Goal: Find specific page/section: Find specific page/section

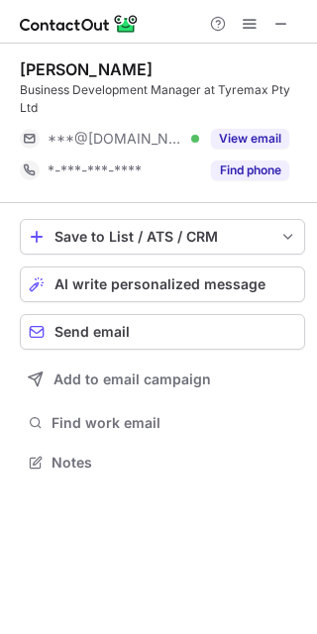
scroll to position [448, 317]
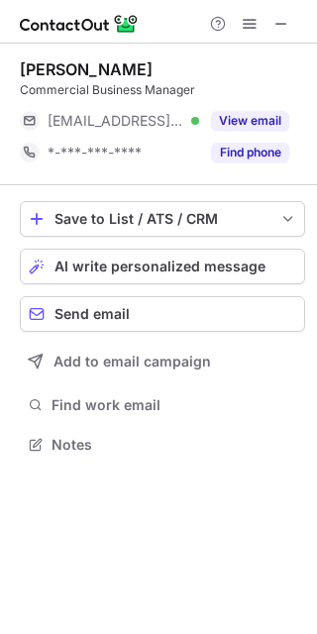
scroll to position [430, 317]
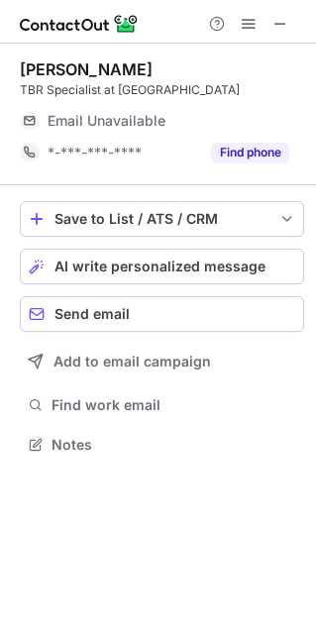
scroll to position [10, 10]
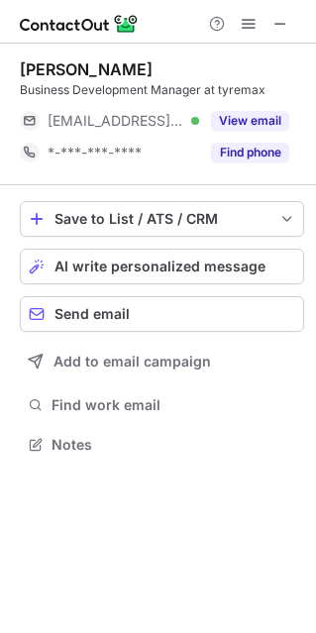
scroll to position [430, 315]
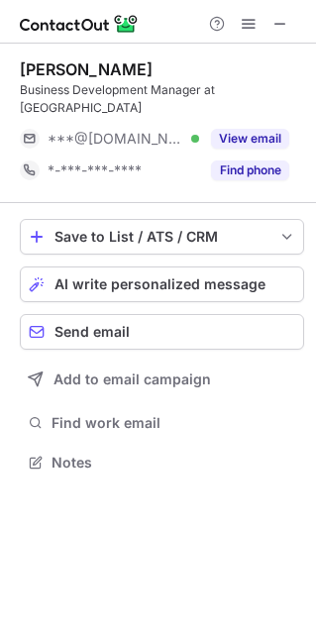
scroll to position [10, 10]
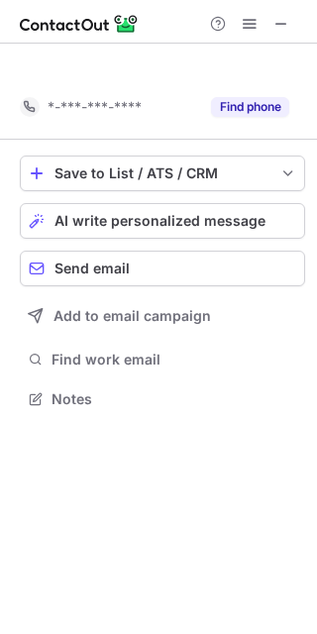
scroll to position [353, 317]
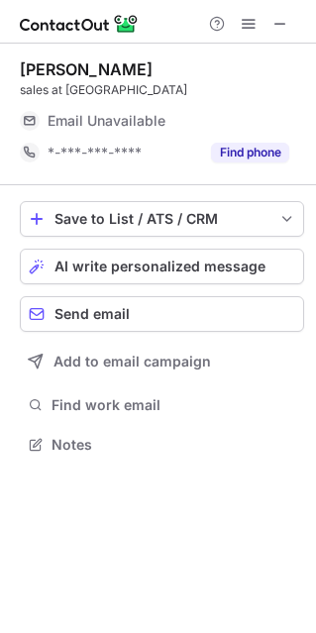
scroll to position [430, 315]
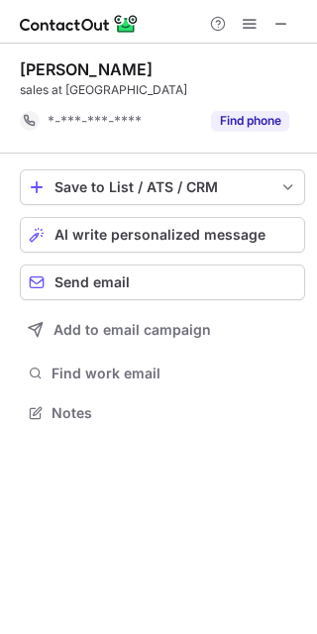
scroll to position [10, 10]
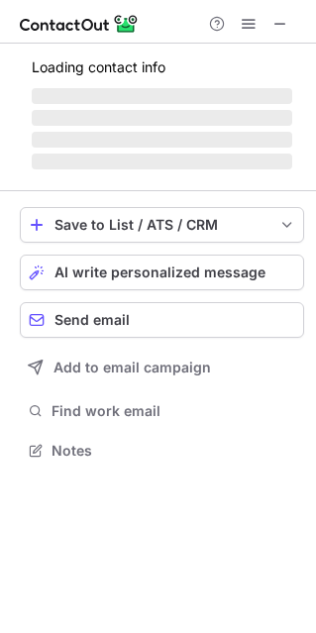
scroll to position [10, 10]
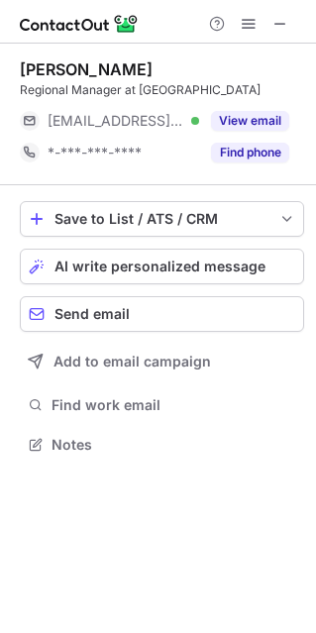
scroll to position [10, 10]
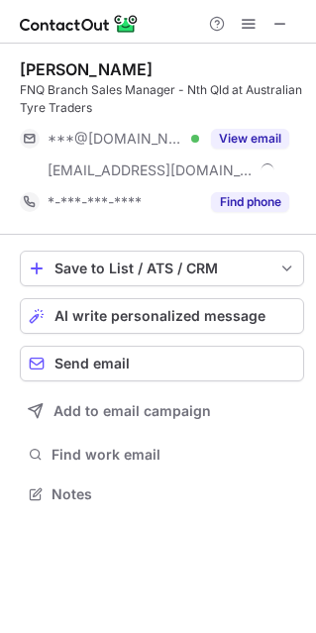
scroll to position [480, 315]
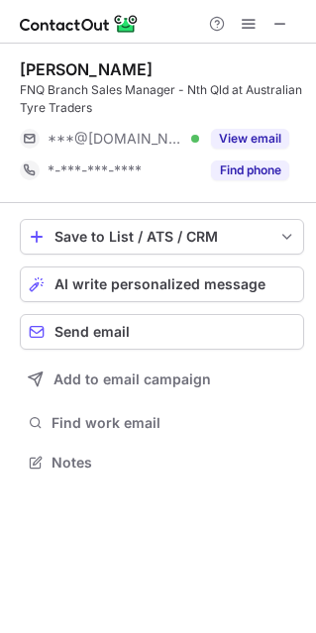
scroll to position [448, 315]
click at [282, 24] on span at bounding box center [280, 24] width 16 height 16
